Goal: Information Seeking & Learning: Learn about a topic

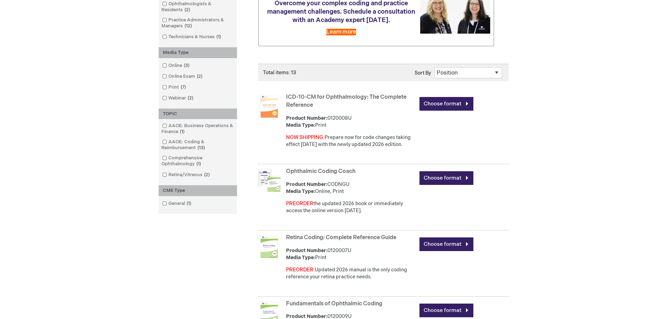
scroll to position [140, 0]
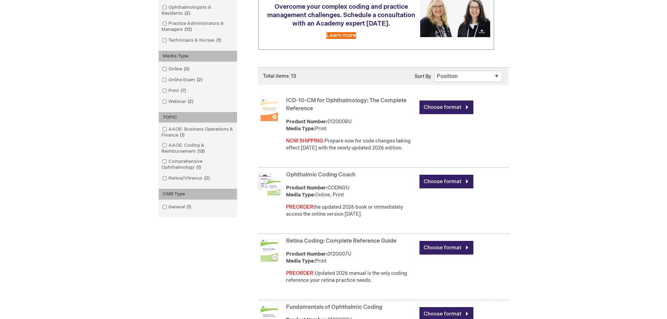
click at [352, 100] on link "ICD-10-CM for Ophthalmology: The Complete Reference" at bounding box center [346, 104] width 120 height 15
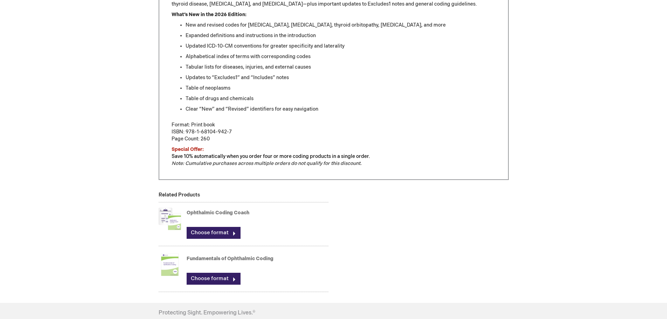
scroll to position [350, 0]
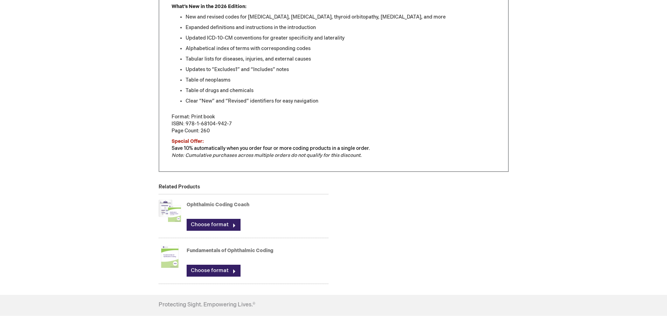
click at [218, 251] on link "Fundamentals of Ophthalmic Coding" at bounding box center [230, 251] width 87 height 6
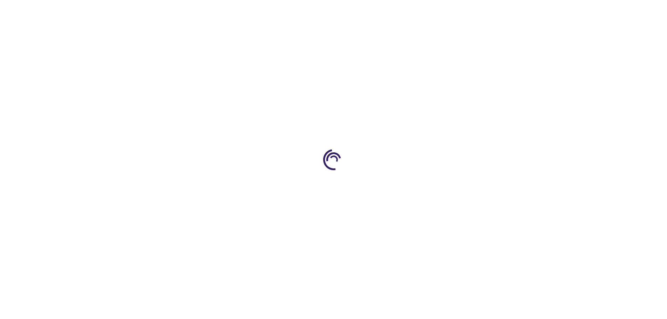
type input "0"
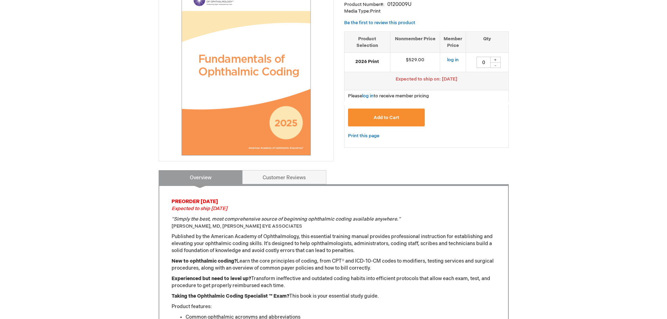
scroll to position [35, 0]
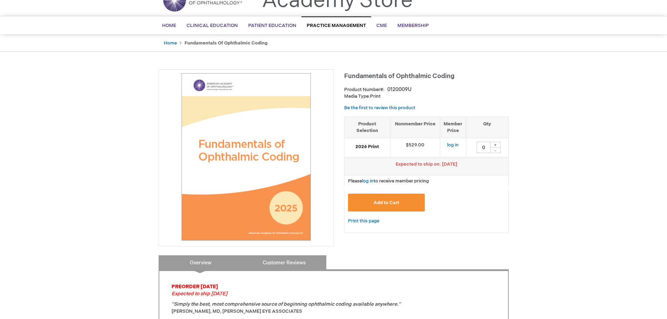
click at [271, 263] on link "Customer Reviews" at bounding box center [284, 262] width 84 height 14
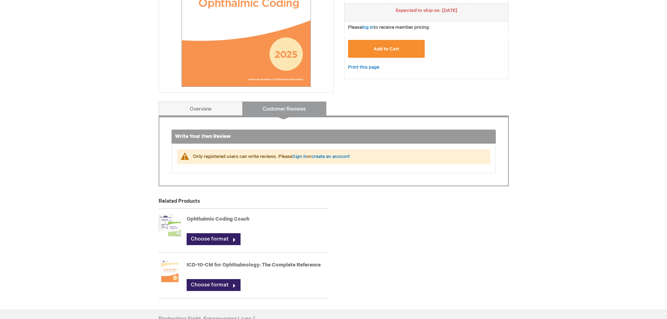
scroll to position [185, 0]
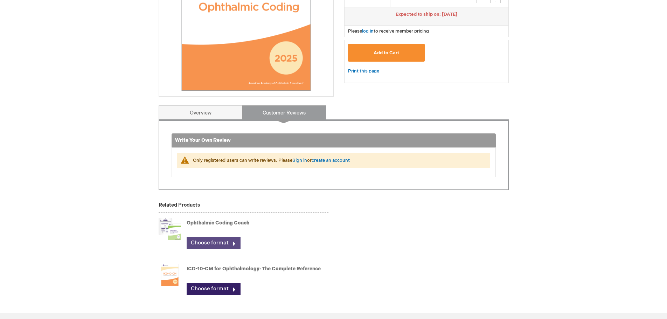
click at [211, 241] on link "Choose format" at bounding box center [214, 243] width 54 height 12
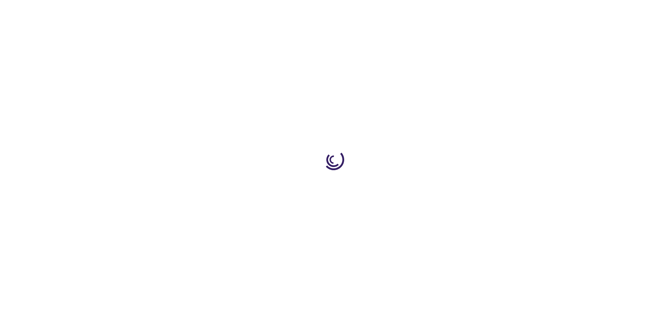
type input "0"
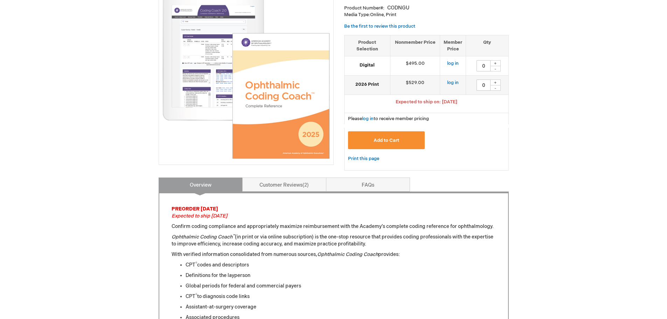
scroll to position [140, 0]
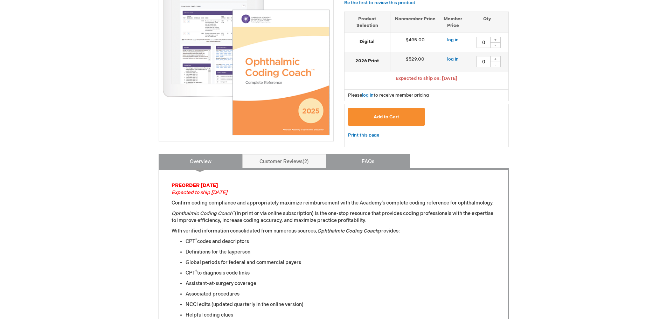
click at [367, 163] on link "FAQs" at bounding box center [368, 161] width 84 height 14
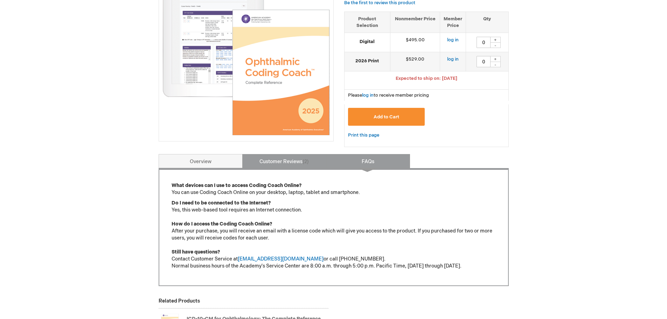
click at [294, 159] on link "Customer Reviews 2" at bounding box center [284, 161] width 84 height 14
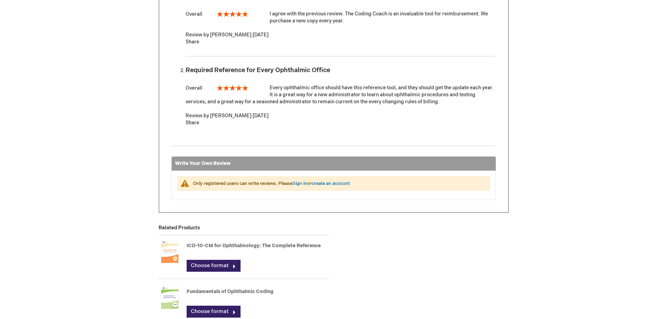
scroll to position [350, 0]
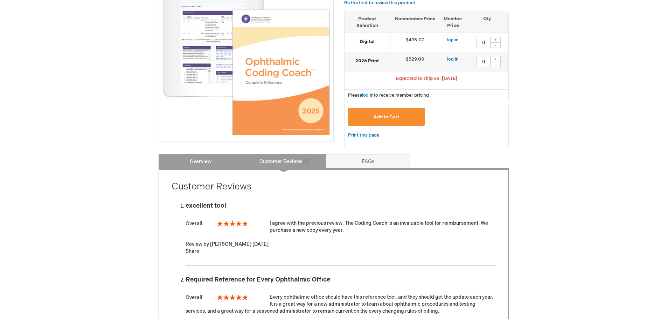
click at [201, 161] on link "Overview" at bounding box center [201, 161] width 84 height 14
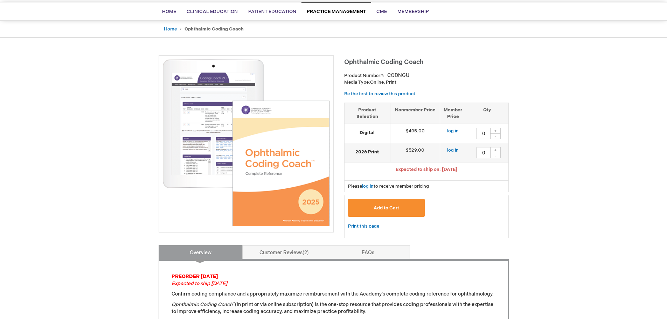
scroll to position [14, 0]
